Goal: Check status

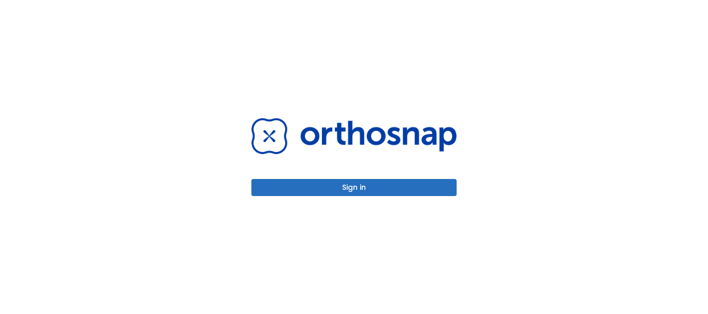
click at [365, 188] on button "Sign in" at bounding box center [353, 187] width 205 height 17
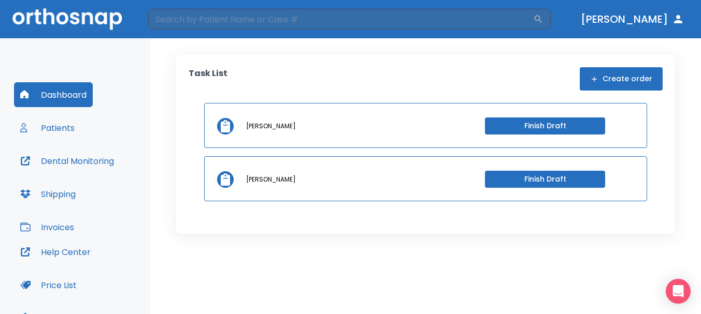
click at [56, 124] on button "Patients" at bounding box center [47, 128] width 67 height 25
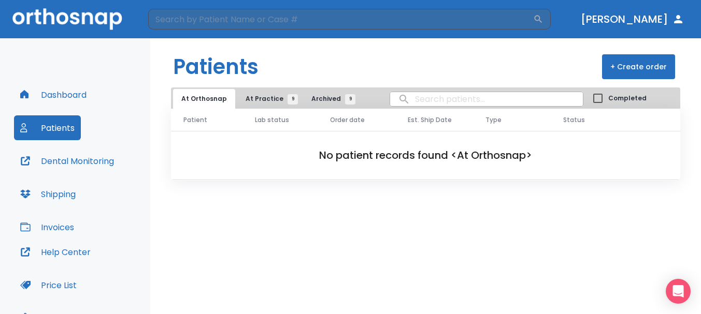
click at [259, 99] on span "At Practice 9" at bounding box center [269, 98] width 47 height 9
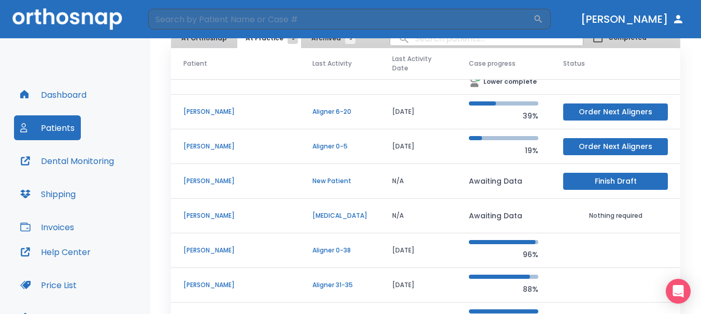
scroll to position [104, 0]
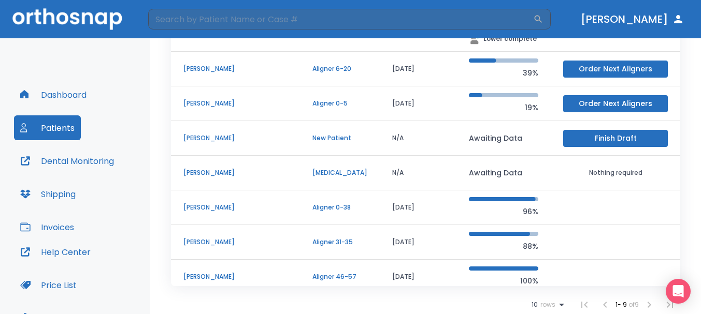
click at [198, 203] on p "Jesse Salazar" at bounding box center [235, 207] width 104 height 9
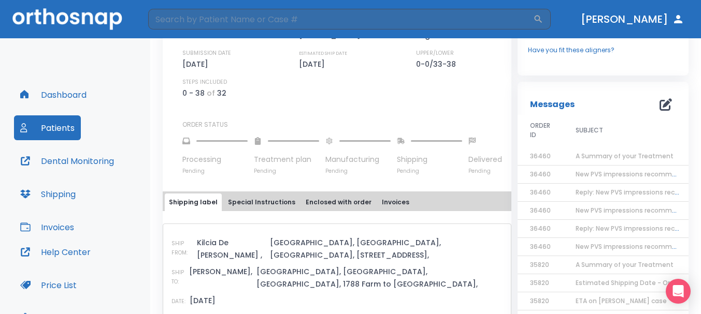
scroll to position [363, 0]
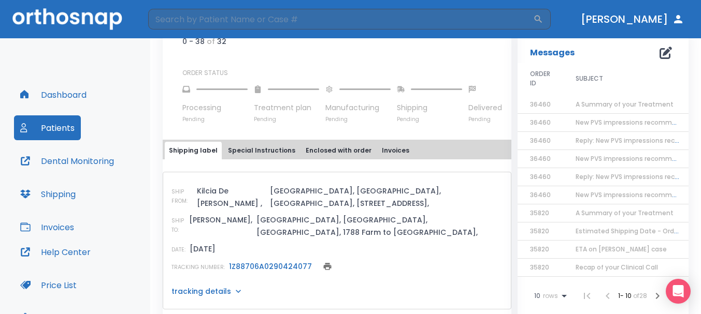
click at [280, 262] on link "1Z88706A0290424077" at bounding box center [270, 267] width 83 height 10
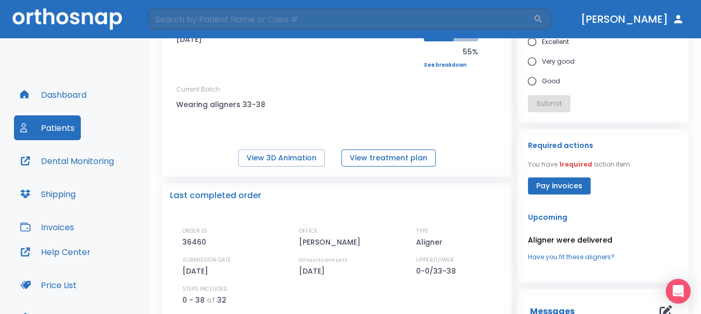
scroll to position [0, 0]
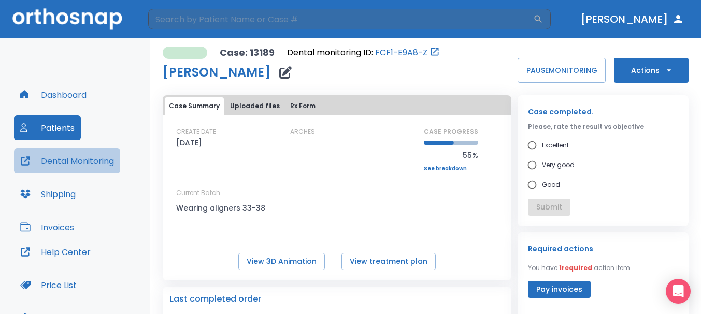
click at [74, 166] on button "Dental Monitoring" at bounding box center [67, 161] width 106 height 25
